Goal: Navigation & Orientation: Find specific page/section

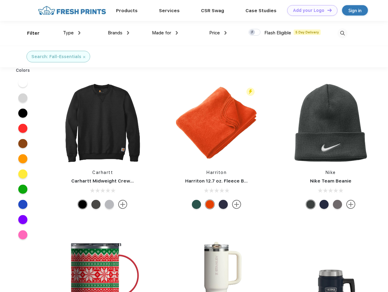
scroll to position [0, 0]
click at [310, 10] on link "Add your Logo Design Tool" at bounding box center [312, 10] width 50 height 11
click at [0, 0] on div "Design Tool" at bounding box center [0, 0] width 0 height 0
click at [327, 10] on link "Add your Logo Design Tool" at bounding box center [312, 10] width 50 height 11
click at [29, 33] on div "Filter" at bounding box center [33, 33] width 12 height 7
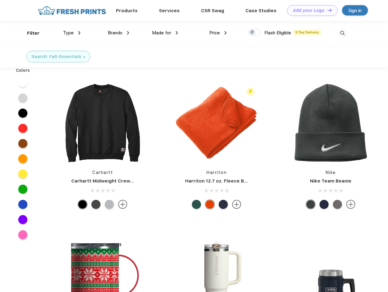
click at [72, 33] on span "Type" at bounding box center [68, 32] width 11 height 5
click at [118, 33] on span "Brands" at bounding box center [115, 32] width 15 height 5
click at [165, 33] on span "Made for" at bounding box center [161, 32] width 19 height 5
click at [218, 33] on span "Price" at bounding box center [214, 32] width 11 height 5
click at [255, 33] on div at bounding box center [255, 32] width 12 height 7
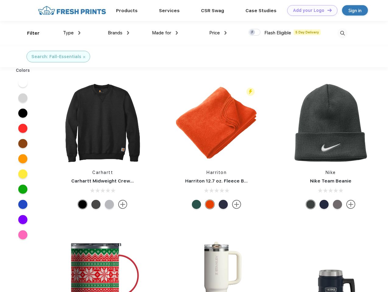
click at [253, 33] on input "checkbox" at bounding box center [251, 31] width 4 height 4
click at [342, 33] on img at bounding box center [342, 33] width 10 height 10
